Goal: Book appointment/travel/reservation

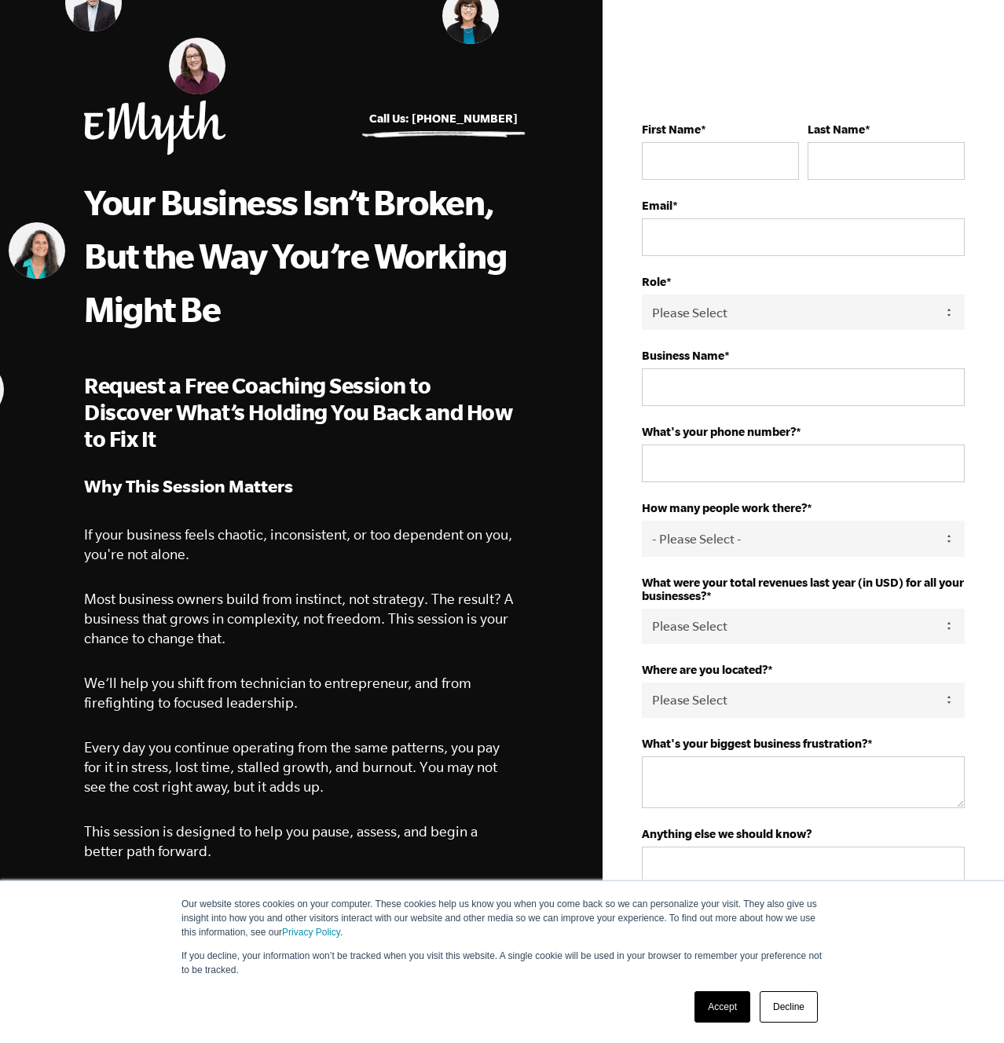
click at [719, 1010] on link "Accept" at bounding box center [722, 1006] width 56 height 31
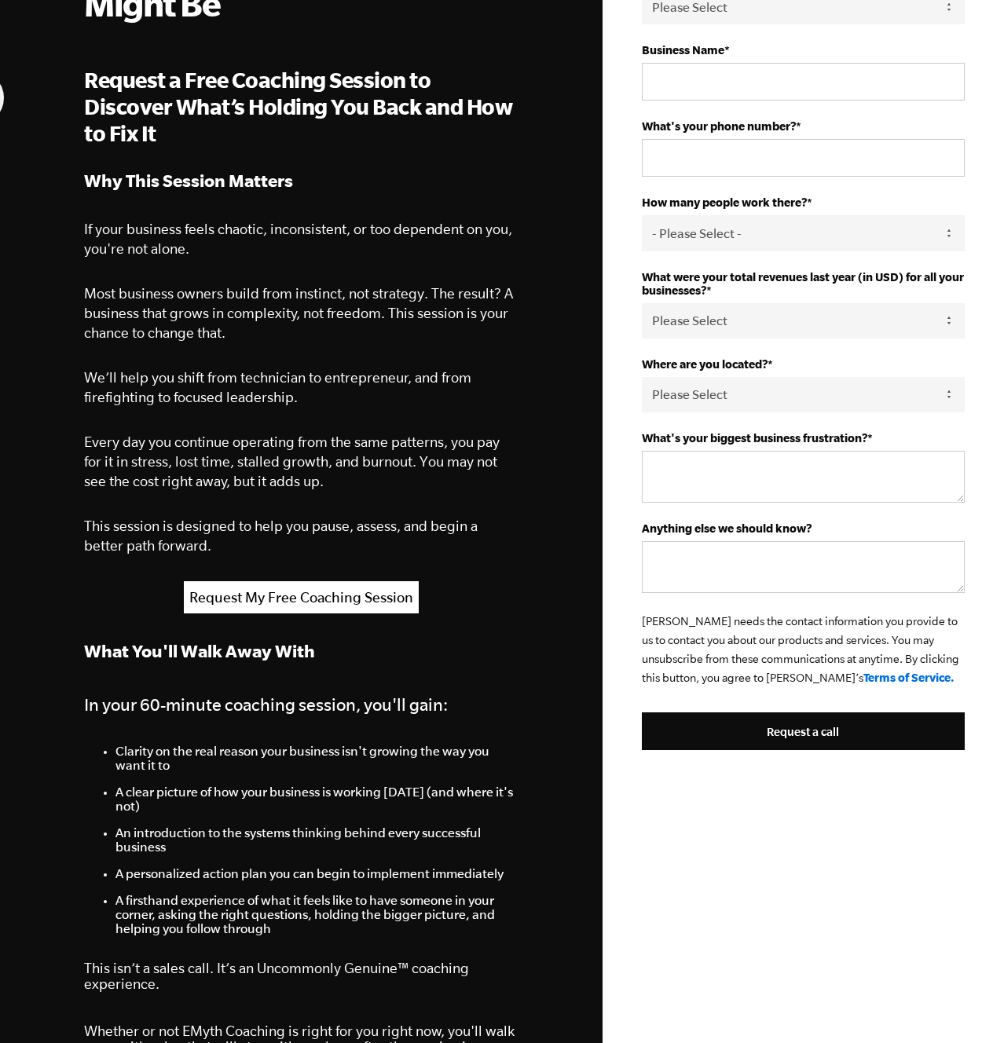
scroll to position [317, 0]
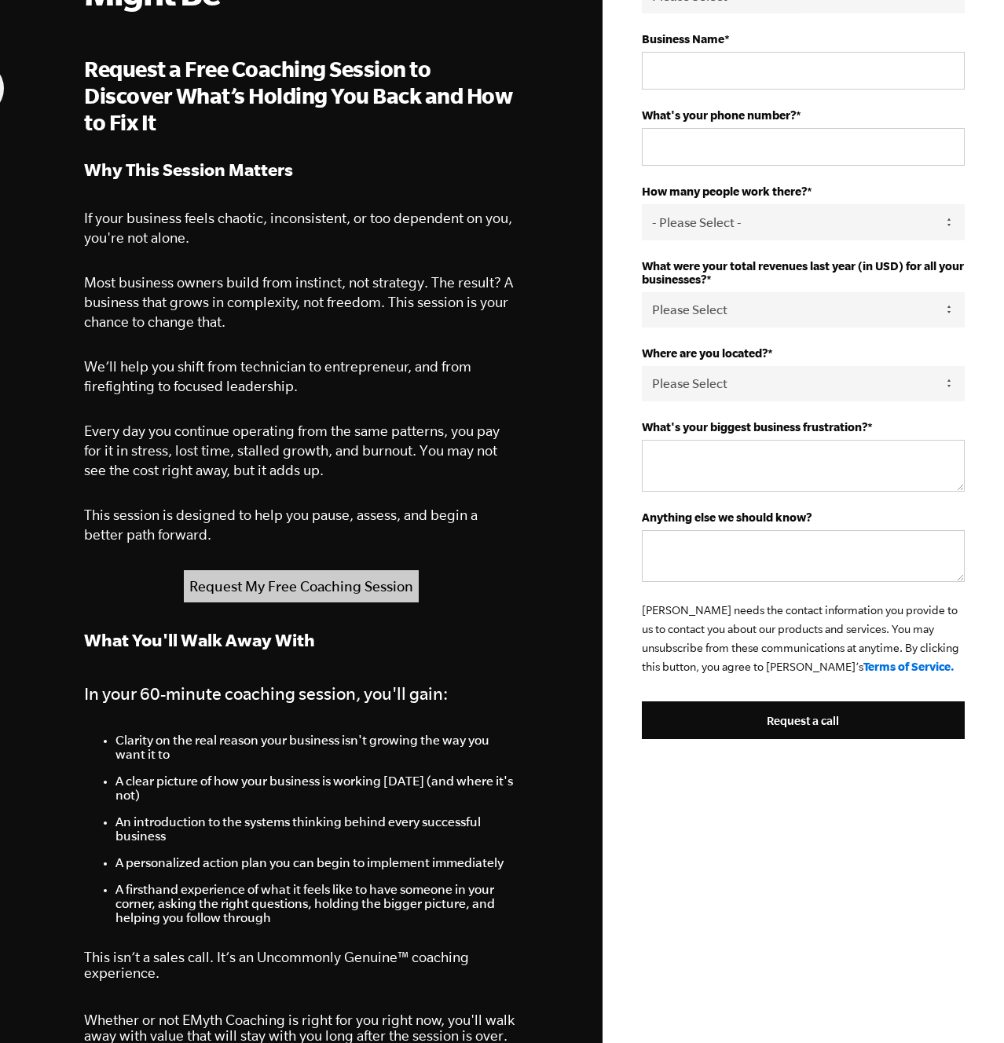
click at [346, 592] on link "Request My Free Coaching Session" at bounding box center [301, 586] width 235 height 32
